Goal: Task Accomplishment & Management: Use online tool/utility

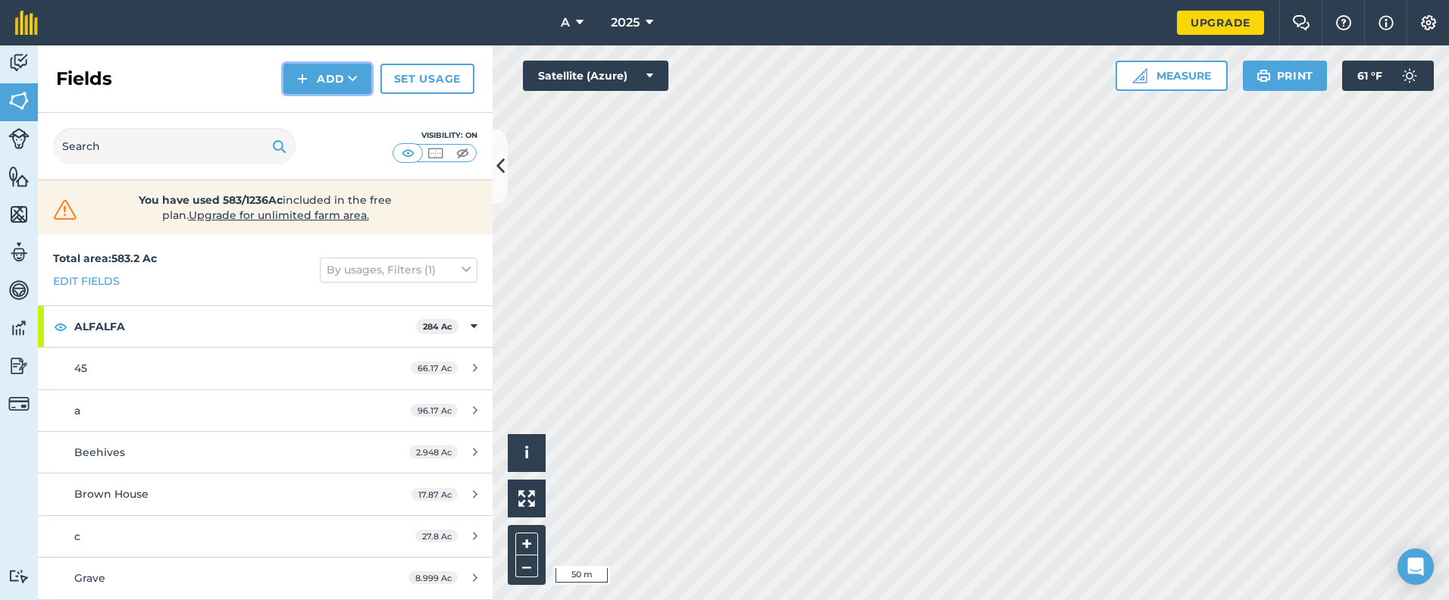
click at [350, 77] on icon at bounding box center [353, 78] width 10 height 15
click at [336, 118] on link "Draw" at bounding box center [327, 112] width 83 height 33
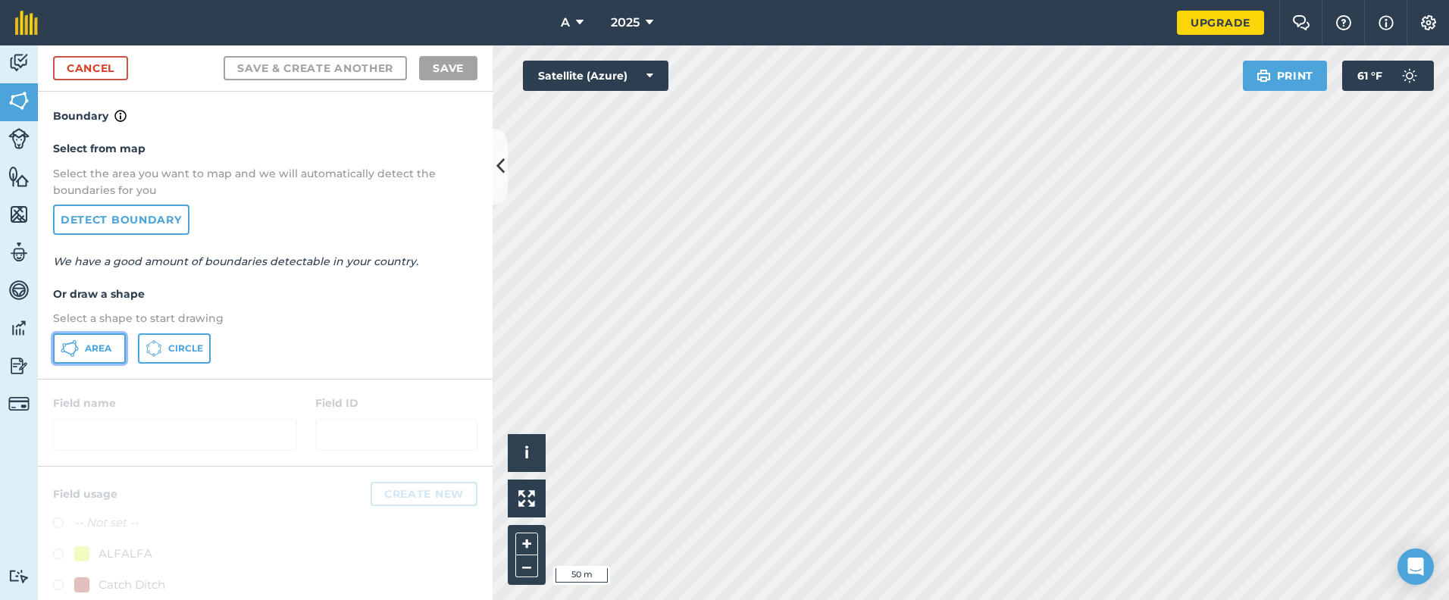
click at [115, 351] on button "Area" at bounding box center [89, 348] width 73 height 30
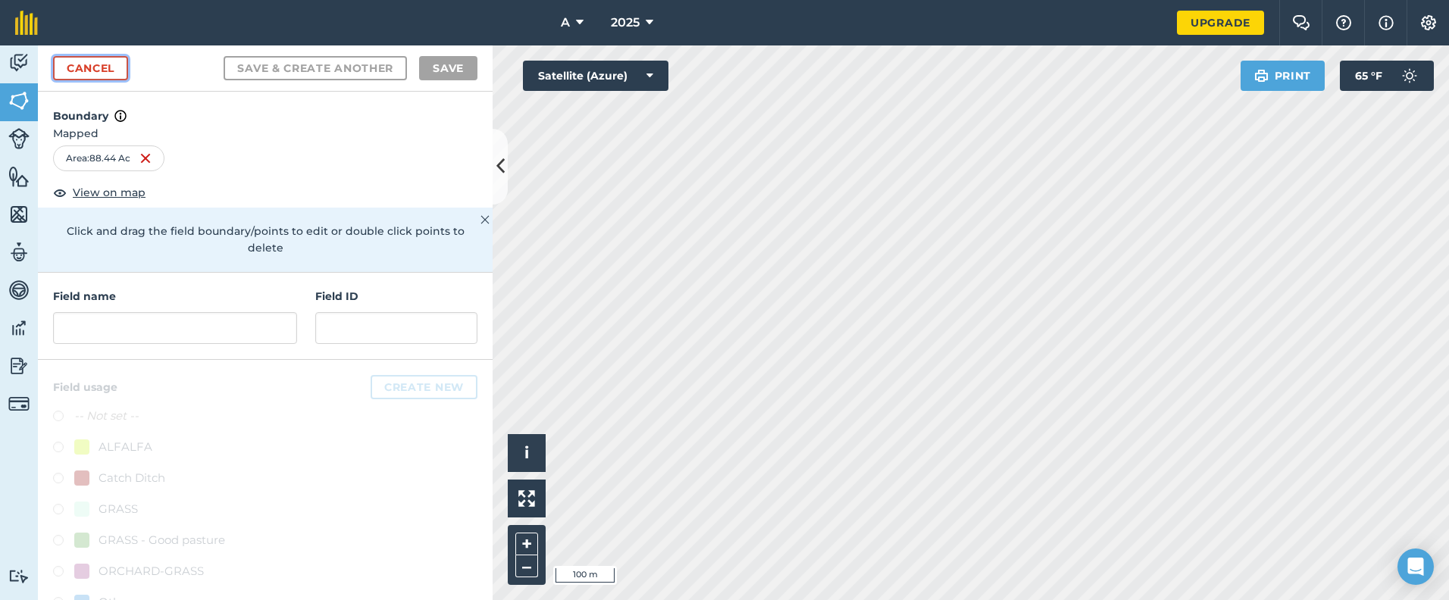
click at [105, 60] on link "Cancel" at bounding box center [90, 68] width 75 height 24
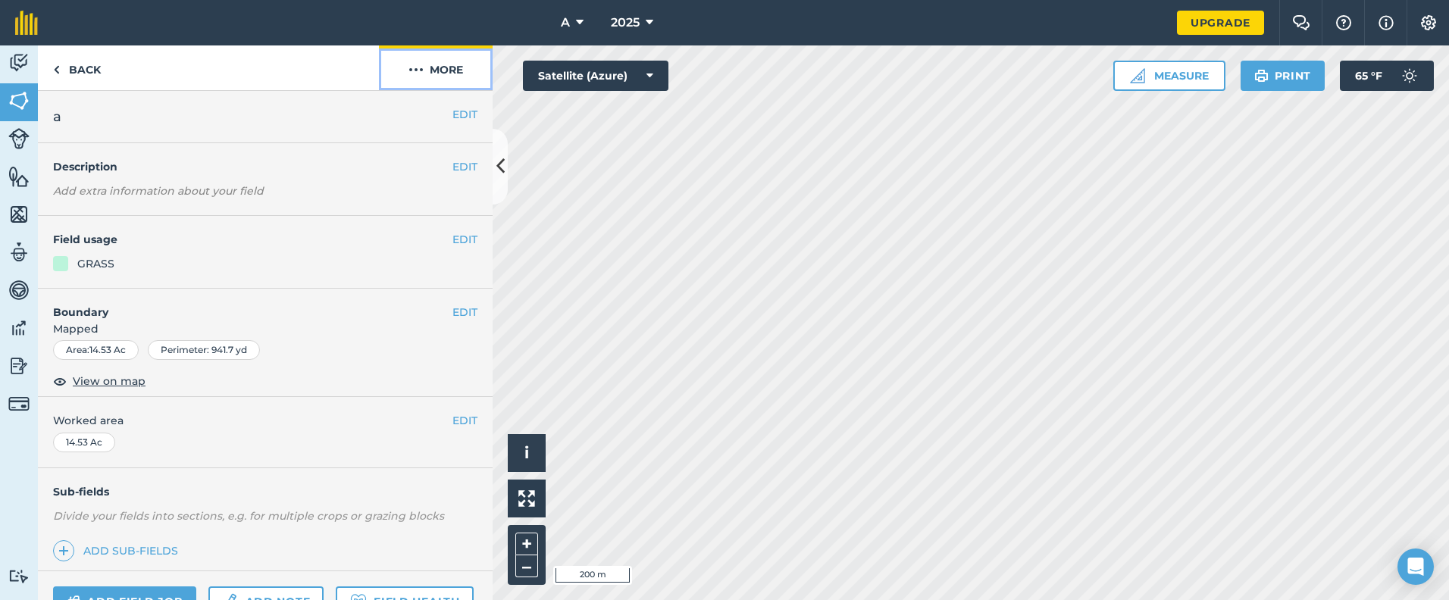
click at [464, 63] on button "More" at bounding box center [436, 67] width 114 height 45
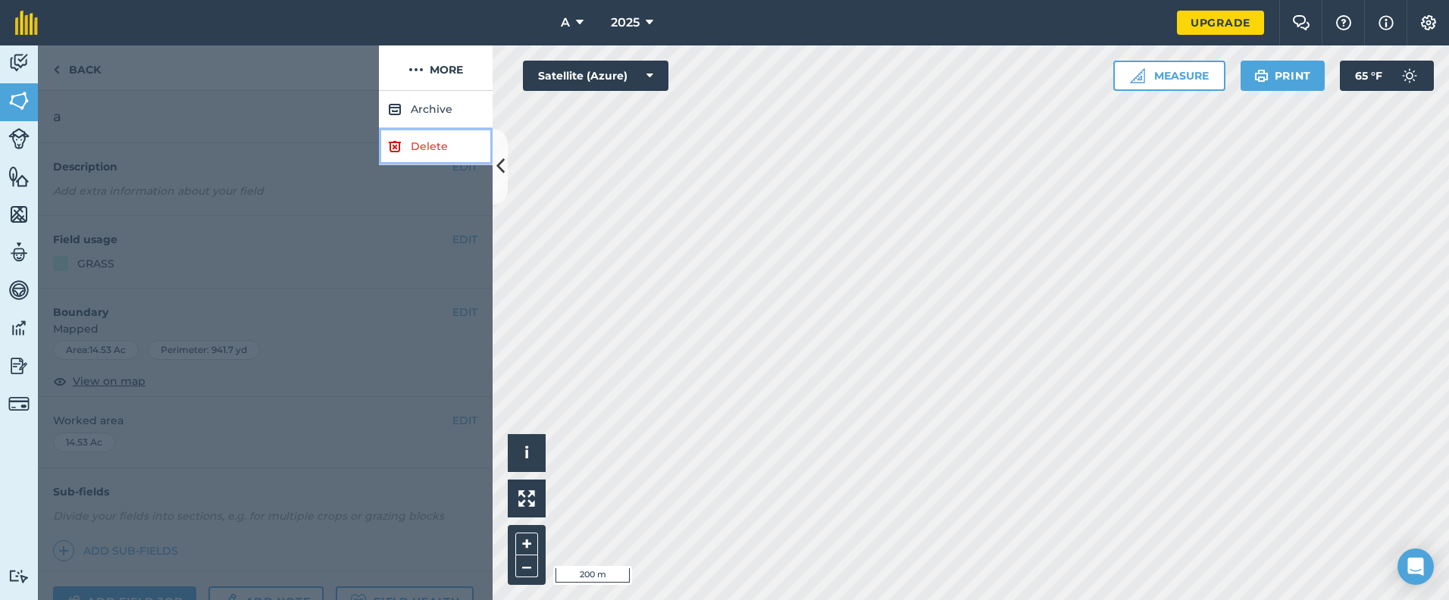
click at [415, 152] on link "Delete" at bounding box center [436, 146] width 114 height 37
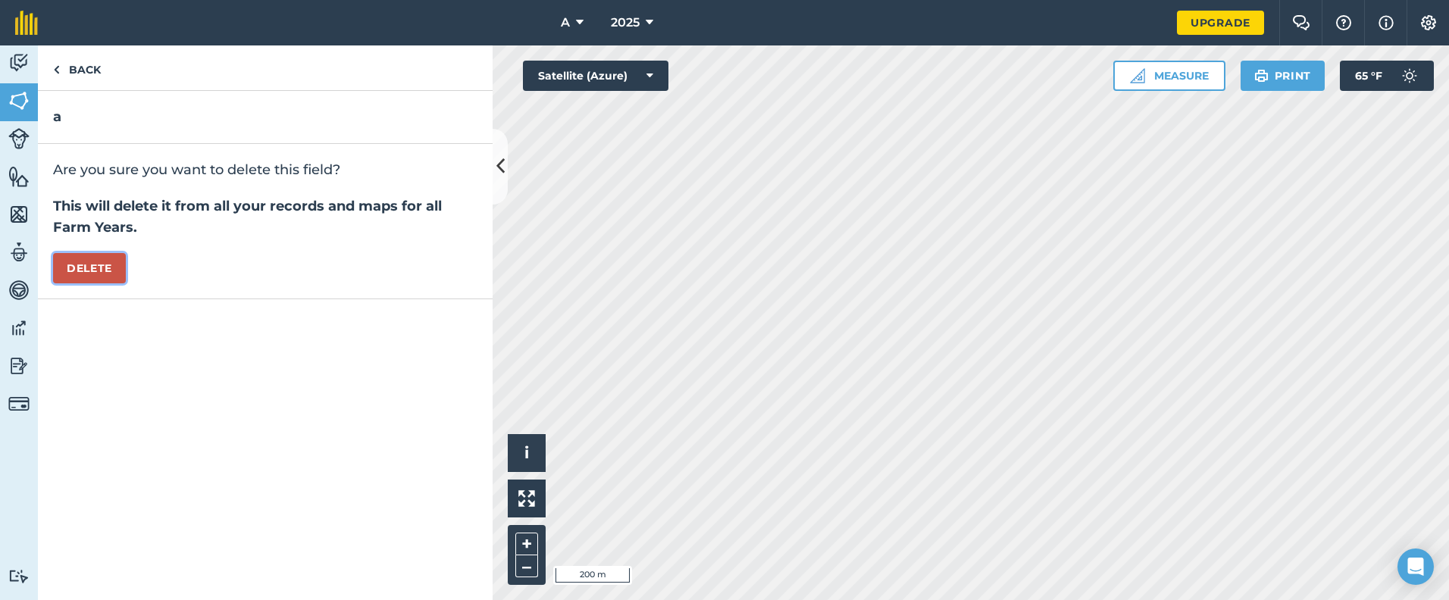
click at [93, 270] on button "Delete" at bounding box center [89, 268] width 73 height 30
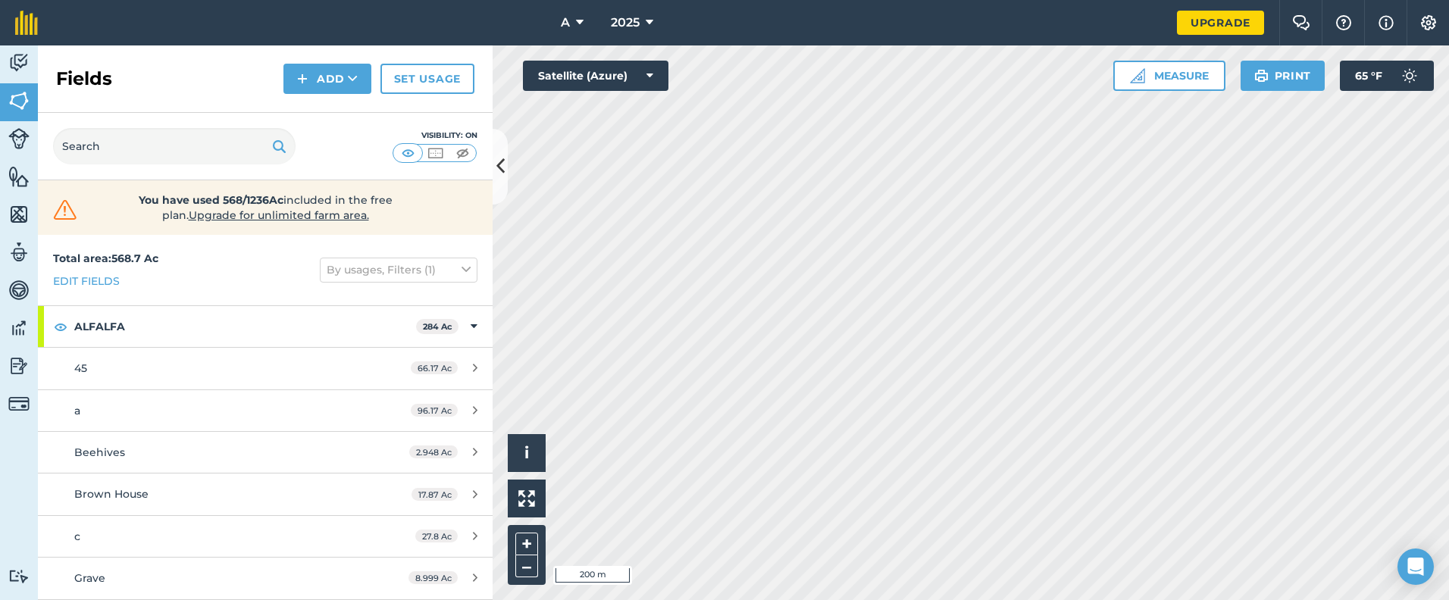
click at [370, 99] on div "Fields Add Set usage" at bounding box center [265, 78] width 455 height 67
drag, startPoint x: 356, startPoint y: 83, endPoint x: 352, endPoint y: 94, distance: 11.3
click at [355, 87] on button "Add" at bounding box center [327, 79] width 88 height 30
click at [327, 113] on link "Draw" at bounding box center [327, 112] width 83 height 33
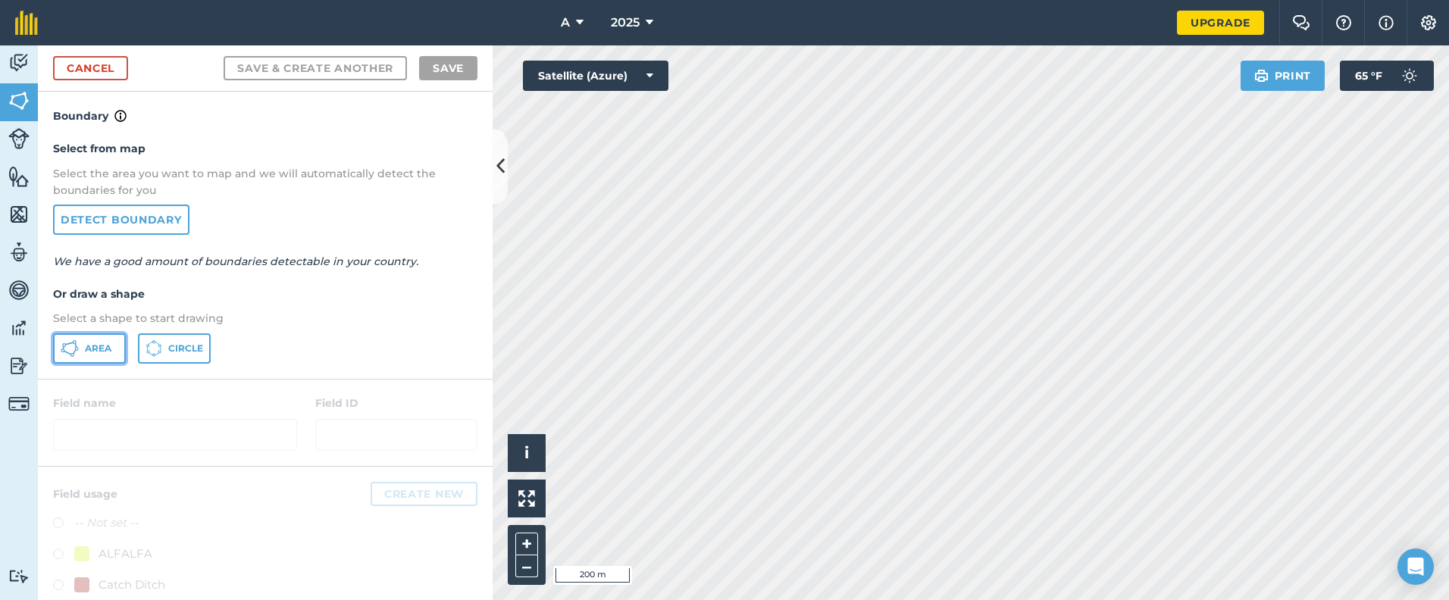
click at [112, 352] on button "Area" at bounding box center [89, 348] width 73 height 30
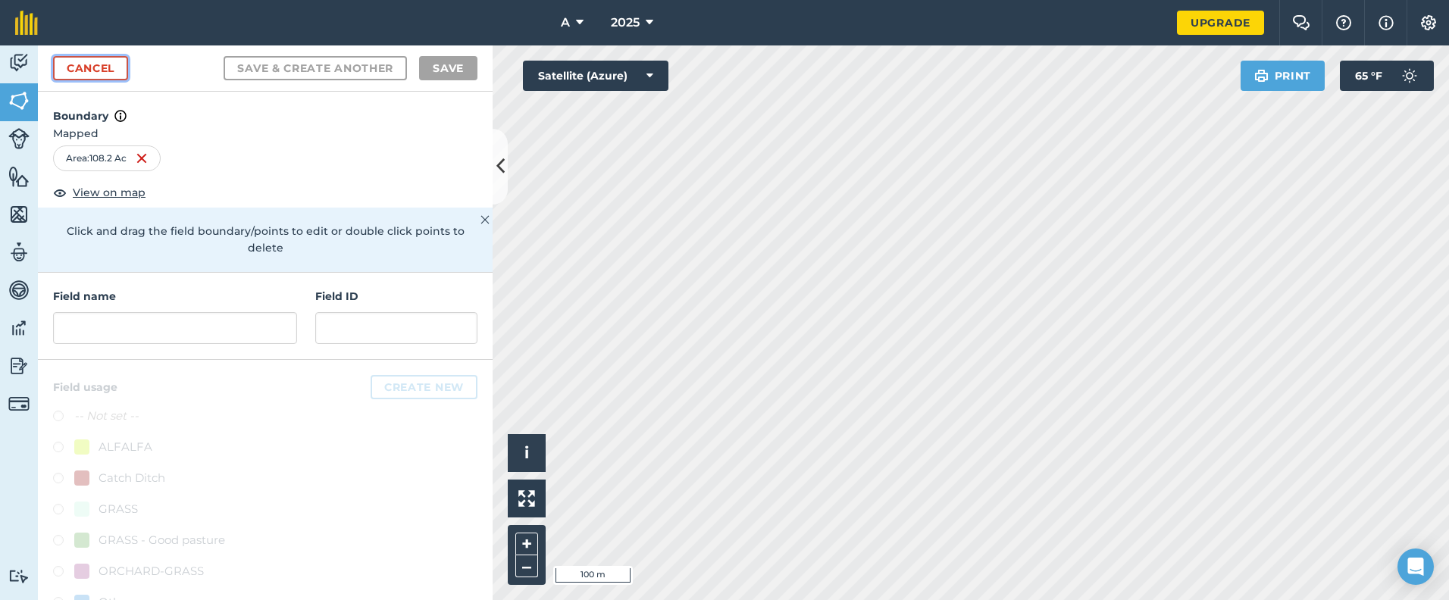
click at [111, 61] on link "Cancel" at bounding box center [90, 68] width 75 height 24
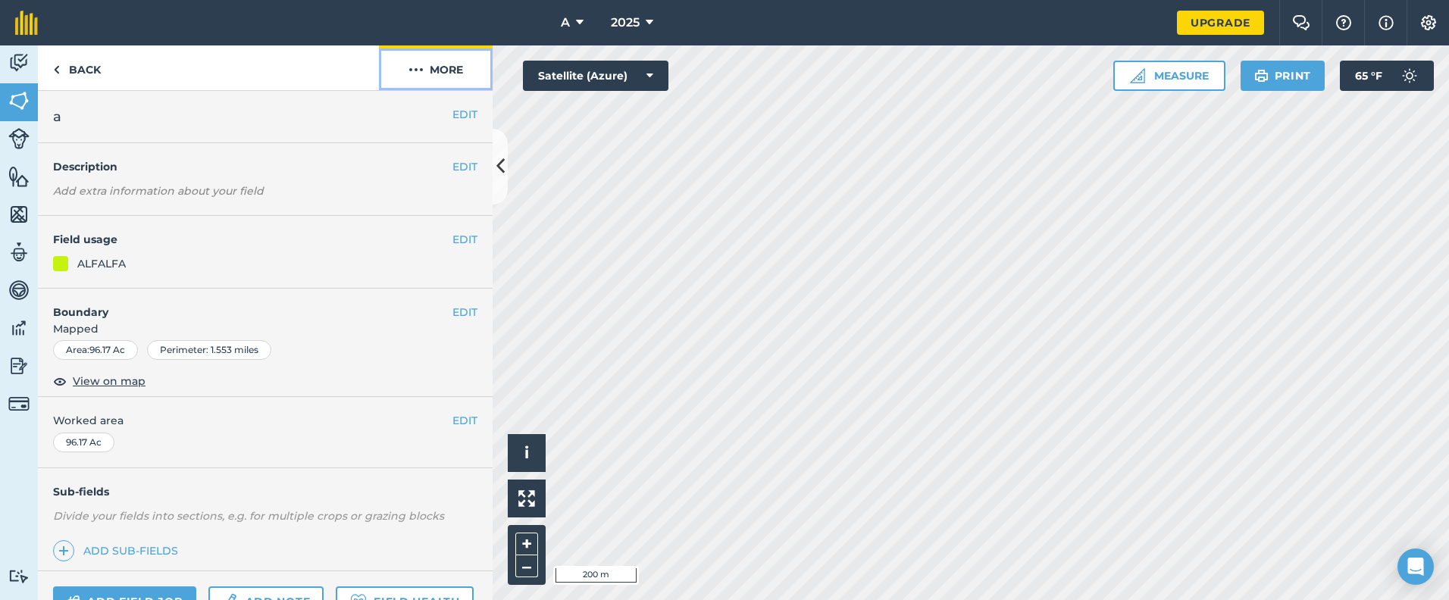
click at [430, 70] on button "More" at bounding box center [436, 67] width 114 height 45
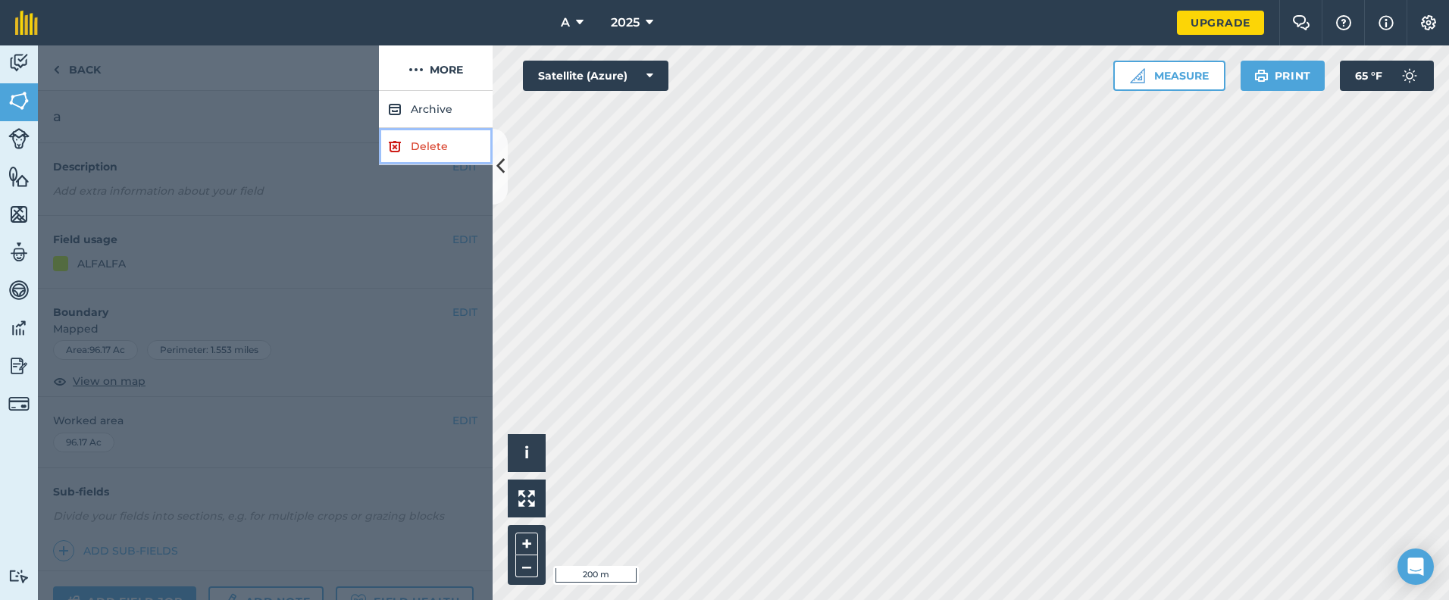
click at [418, 152] on link "Delete" at bounding box center [436, 146] width 114 height 37
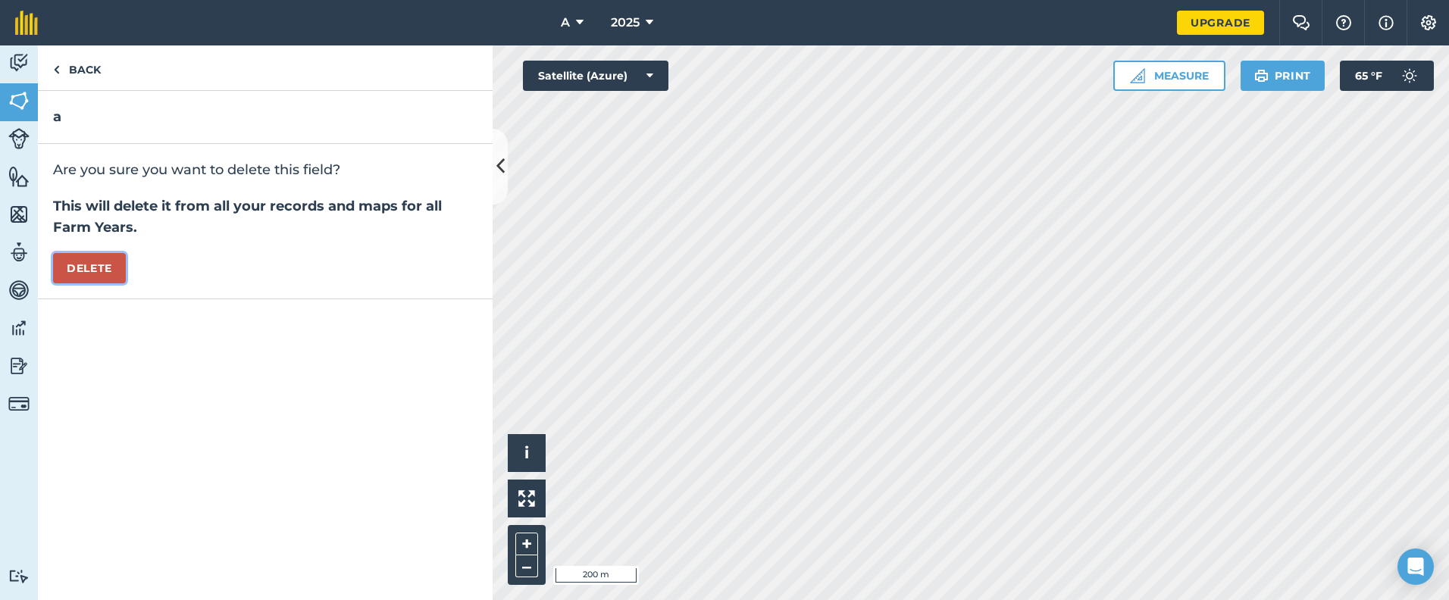
click at [73, 261] on button "Delete" at bounding box center [89, 268] width 73 height 30
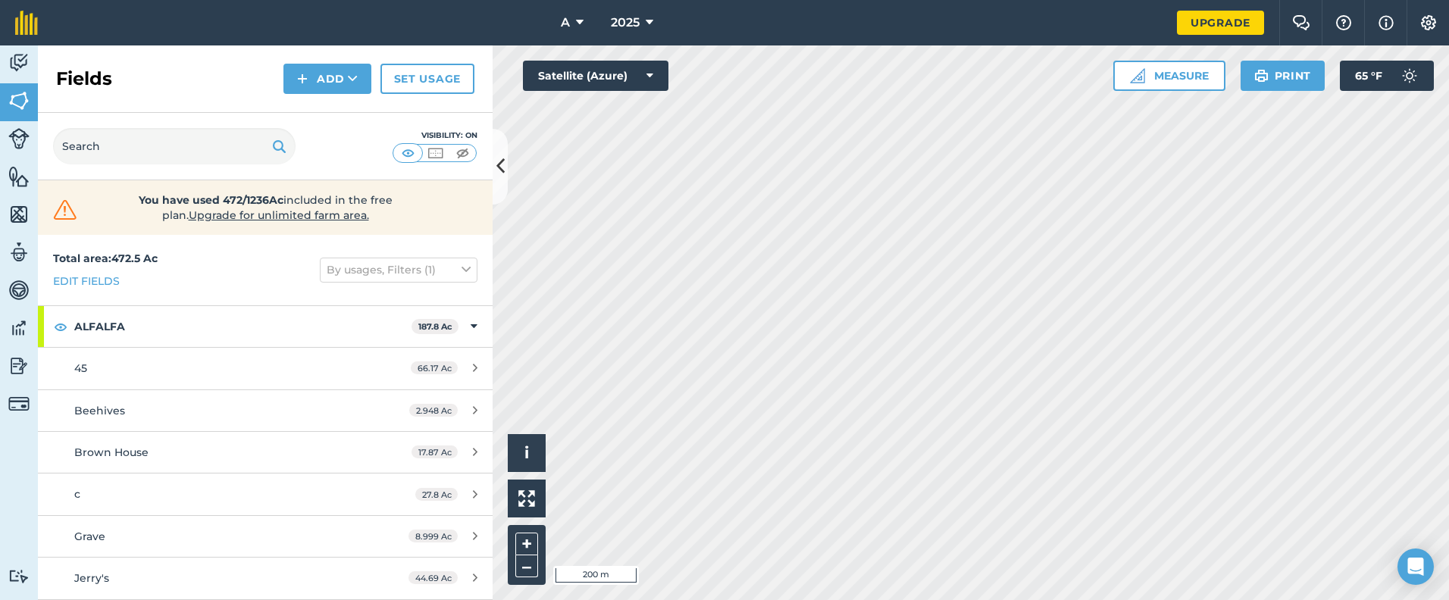
click at [372, 65] on div "Add" at bounding box center [331, 79] width 97 height 30
click at [339, 76] on button "Add" at bounding box center [327, 79] width 88 height 30
click at [346, 111] on link "Draw" at bounding box center [327, 112] width 83 height 33
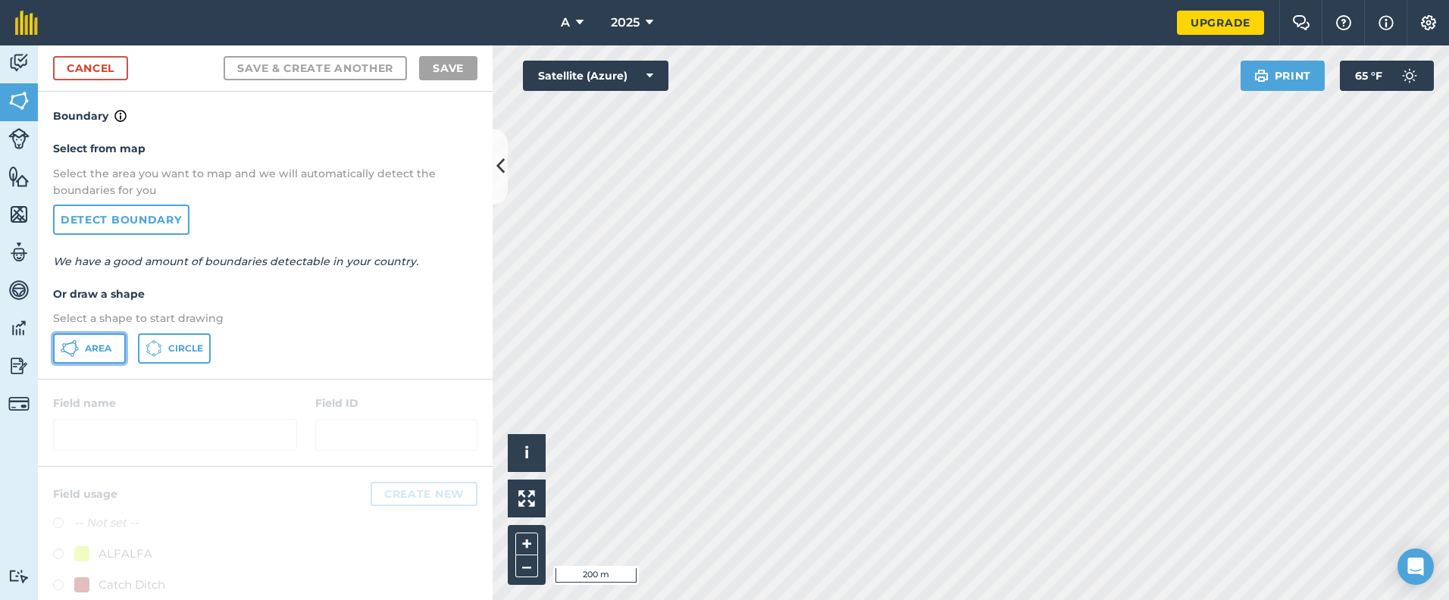
drag, startPoint x: 108, startPoint y: 337, endPoint x: 124, endPoint y: 336, distance: 15.2
click at [111, 337] on button "Area" at bounding box center [89, 348] width 73 height 30
click at [100, 66] on link "Cancel" at bounding box center [90, 68] width 75 height 24
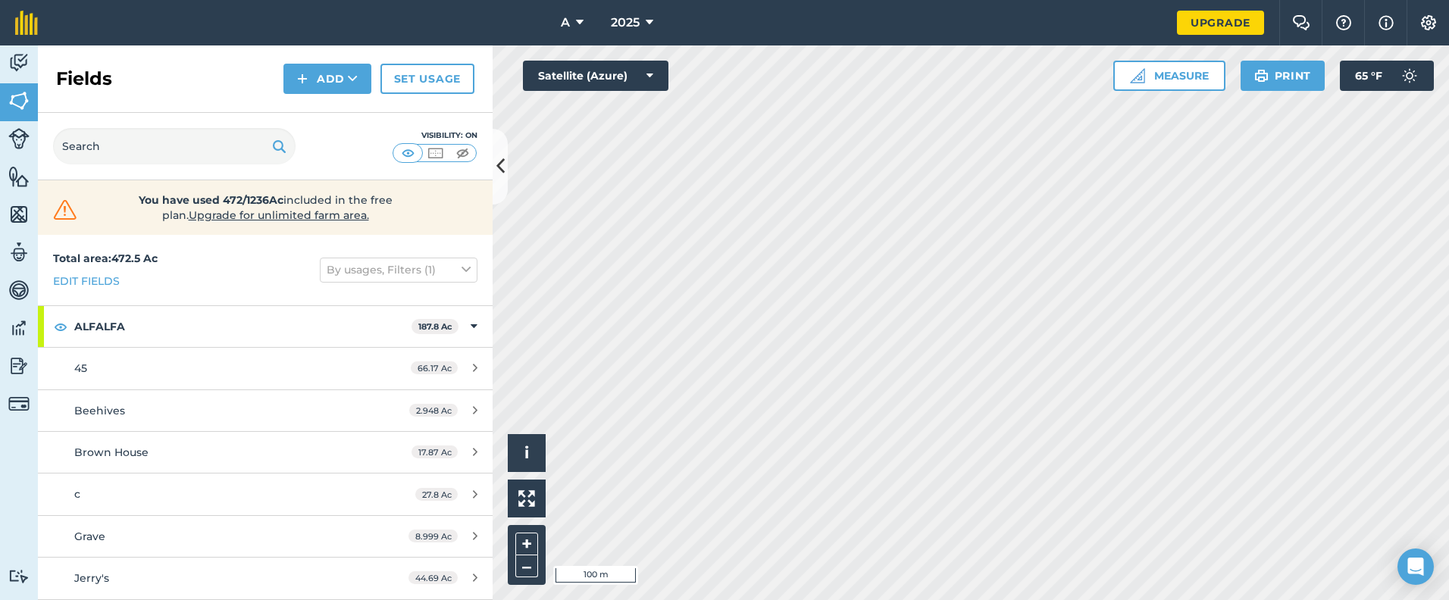
click at [346, 63] on div "Fields Add Set usage" at bounding box center [265, 78] width 455 height 67
click at [343, 81] on button "Add" at bounding box center [327, 79] width 88 height 30
click at [330, 108] on link "Draw" at bounding box center [327, 112] width 83 height 33
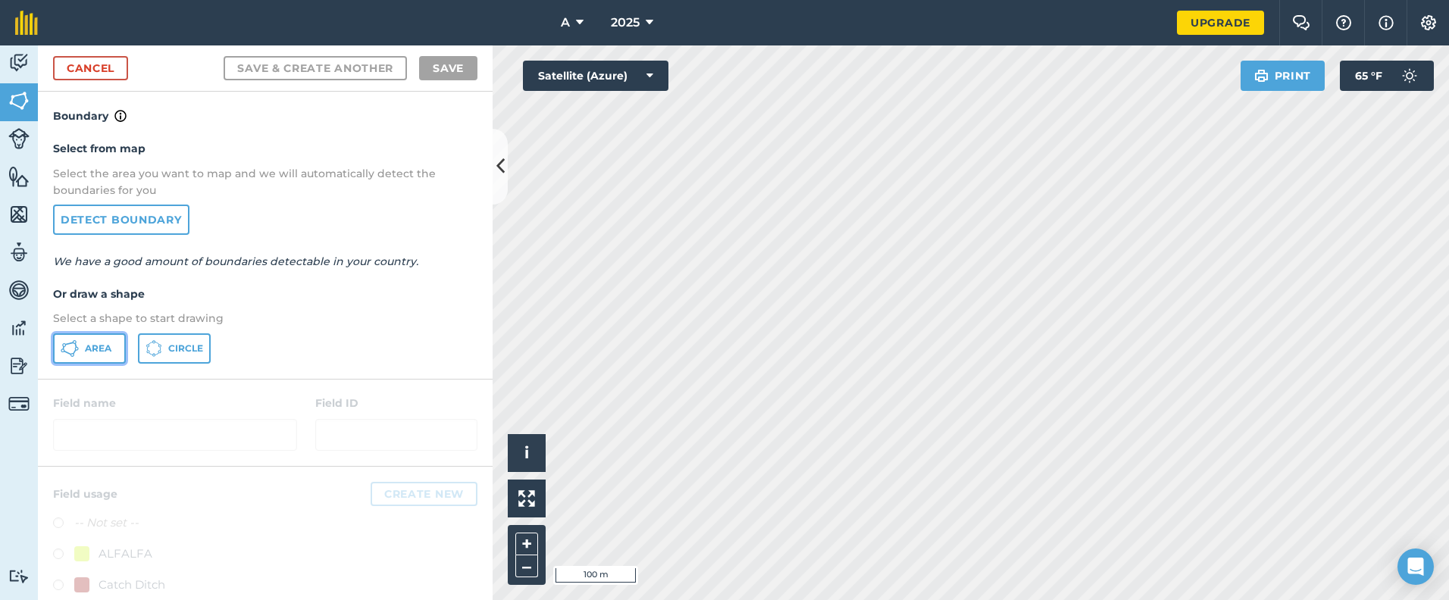
click at [89, 350] on span "Area" at bounding box center [98, 349] width 27 height 12
click at [97, 71] on link "Cancel" at bounding box center [90, 68] width 75 height 24
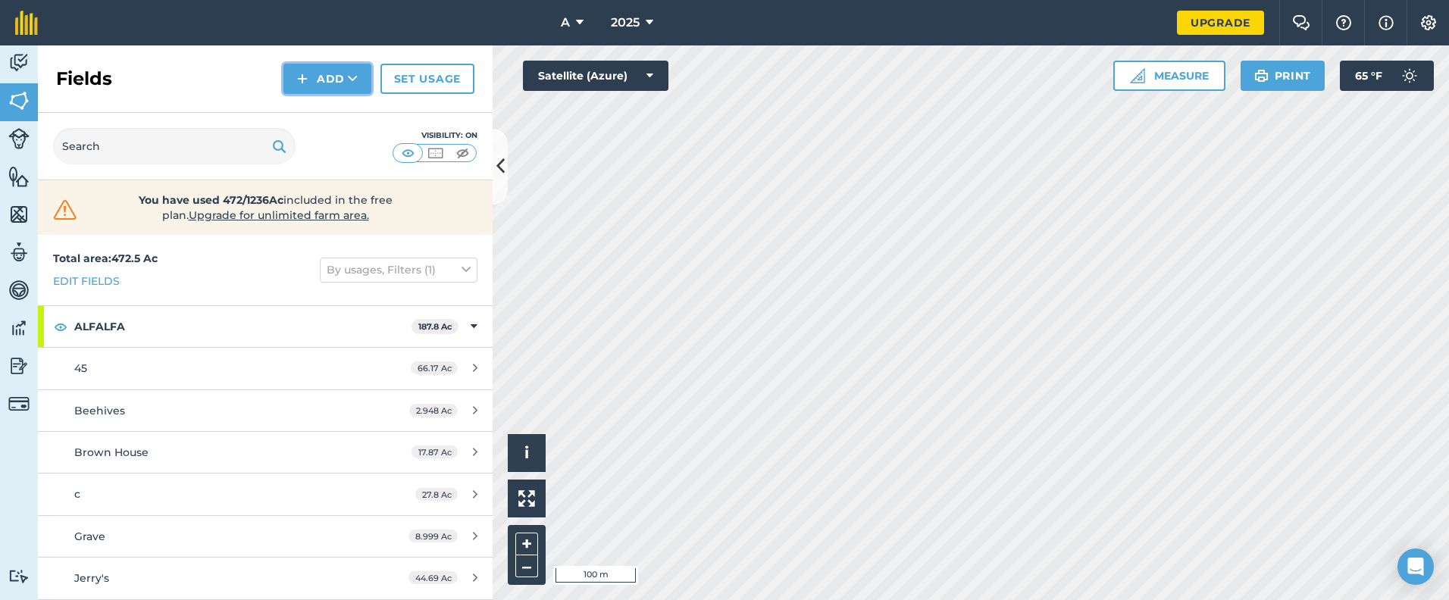
click at [362, 89] on button "Add" at bounding box center [327, 79] width 88 height 30
click at [337, 125] on link "Draw" at bounding box center [327, 112] width 83 height 33
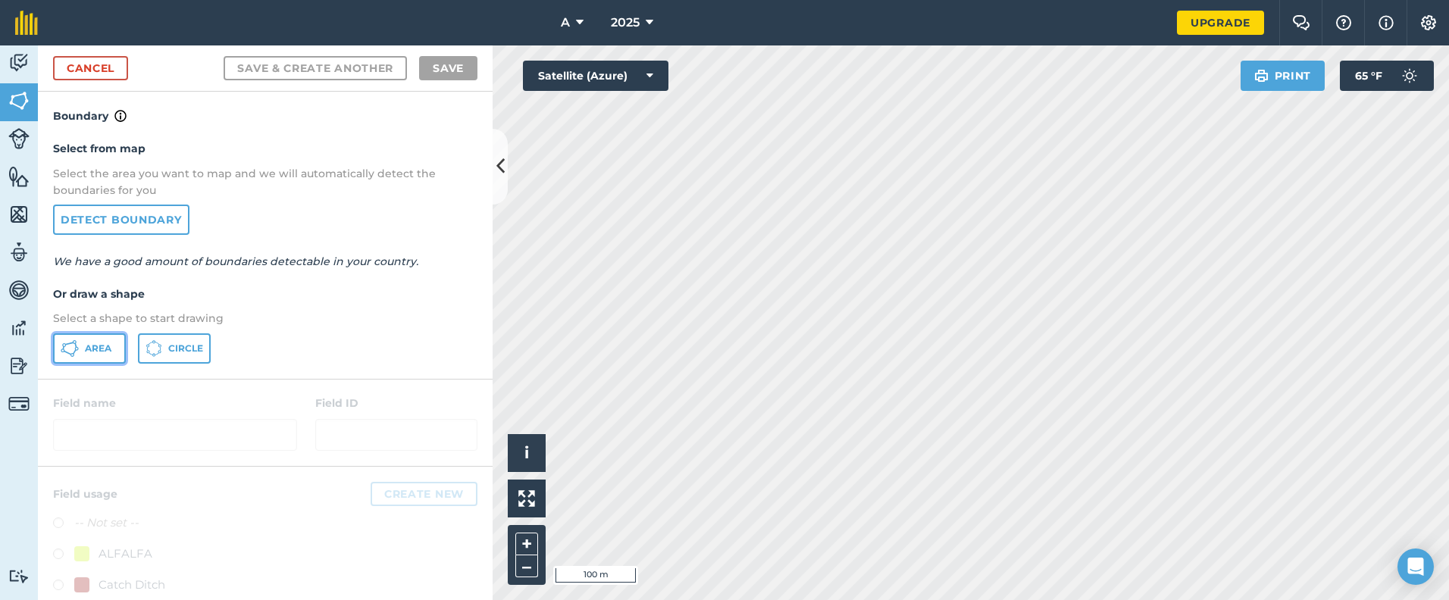
click at [81, 353] on button "Area" at bounding box center [89, 348] width 73 height 30
click at [70, 72] on link "Cancel" at bounding box center [90, 68] width 75 height 24
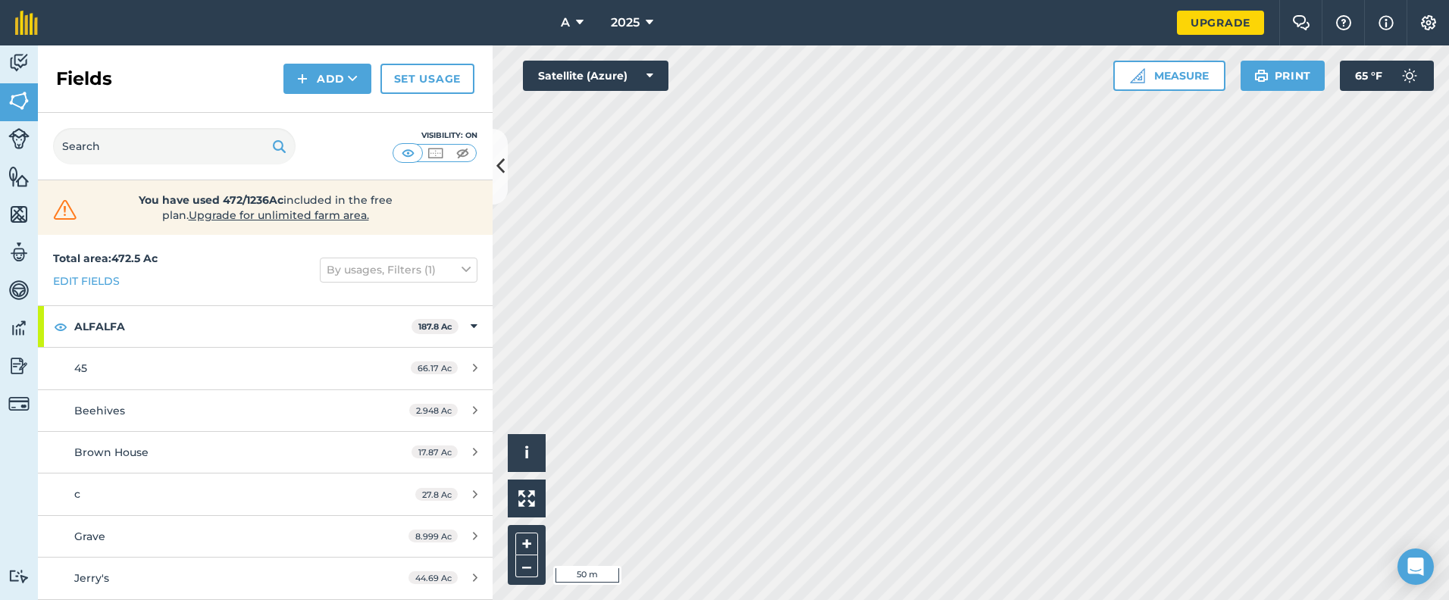
drag, startPoint x: 312, startPoint y: 60, endPoint x: 311, endPoint y: 70, distance: 10.6
click at [312, 61] on div "Fields Add Set usage" at bounding box center [265, 78] width 455 height 67
click at [311, 70] on button "Add" at bounding box center [327, 79] width 88 height 30
click at [318, 105] on link "Draw" at bounding box center [327, 112] width 83 height 33
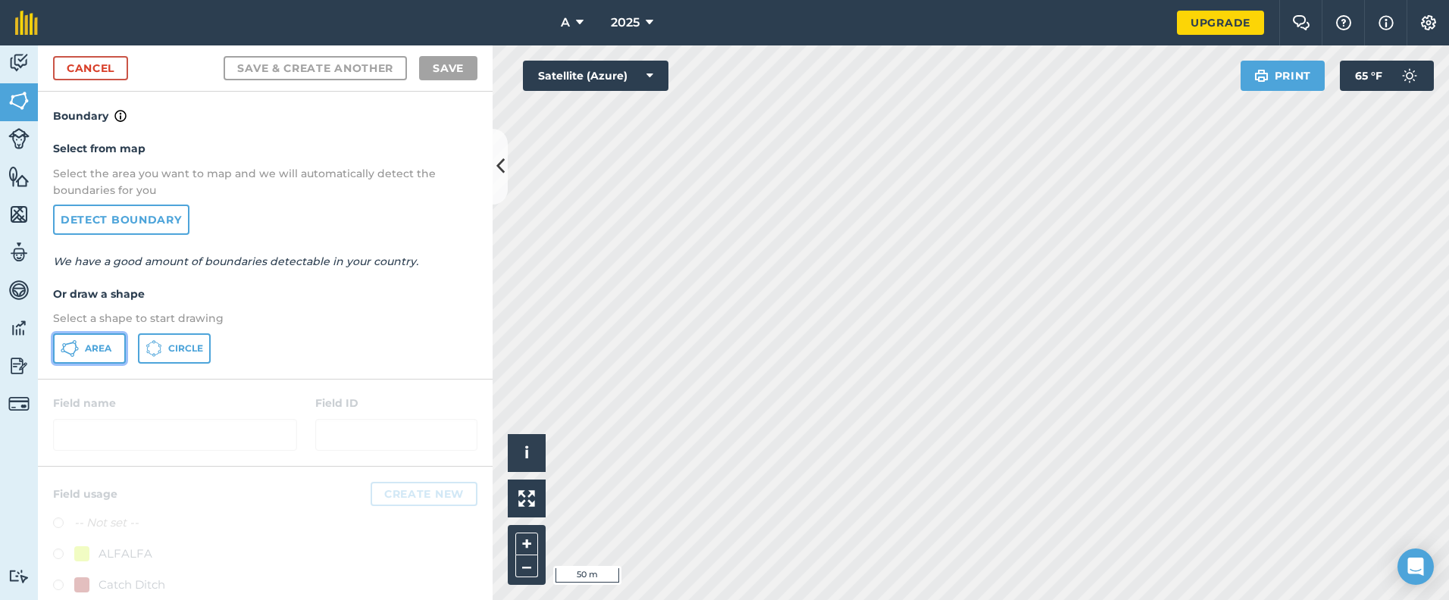
click at [93, 349] on span "Area" at bounding box center [98, 349] width 27 height 12
